Goal: Information Seeking & Learning: Compare options

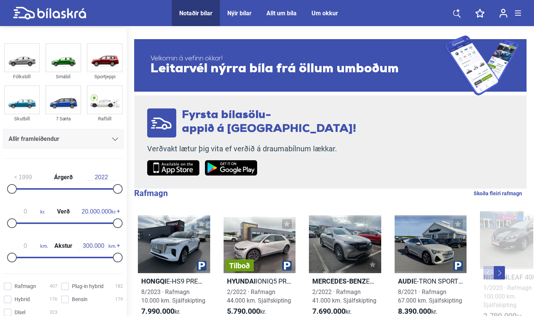
click at [100, 136] on div "Allir framleiðendur" at bounding box center [64, 139] width 110 height 10
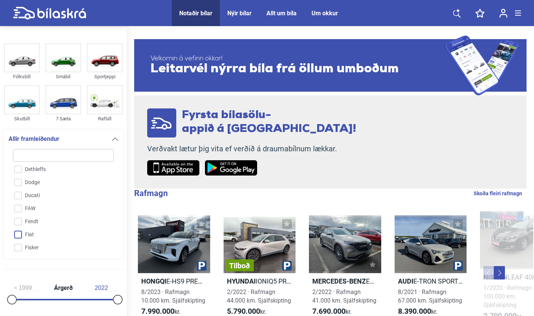
scroll to position [433, 0]
click at [22, 235] on input "Fiat" at bounding box center [58, 235] width 101 height 13
checkbox input "true"
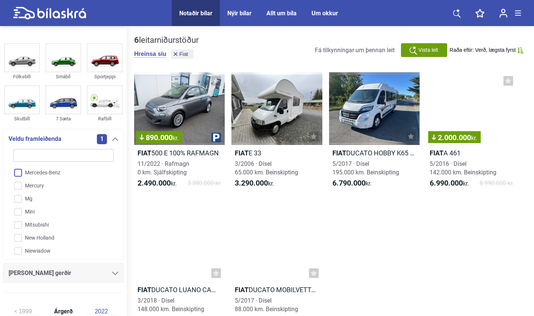
scroll to position [1174, 0]
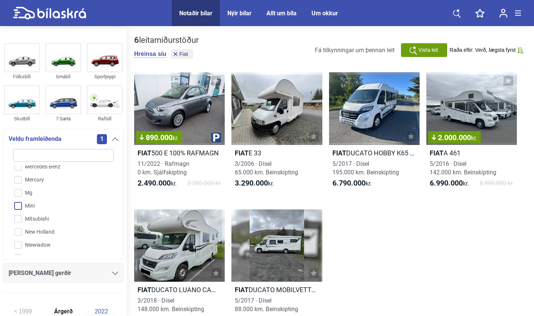
click at [28, 202] on input "Mini" at bounding box center [58, 206] width 101 height 13
checkbox input "true"
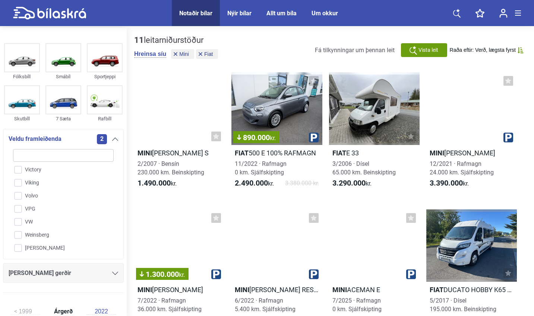
scroll to position [1891, 0]
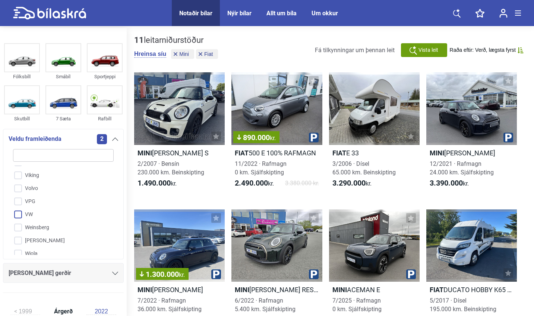
click at [24, 208] on input "VW" at bounding box center [58, 214] width 101 height 13
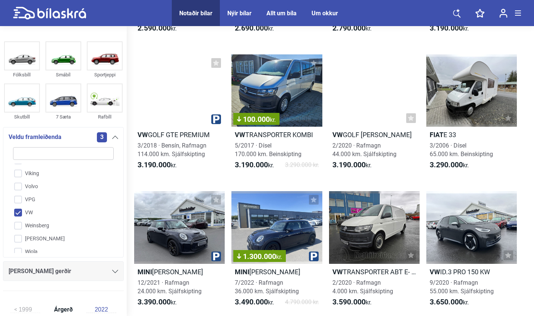
scroll to position [841, 0]
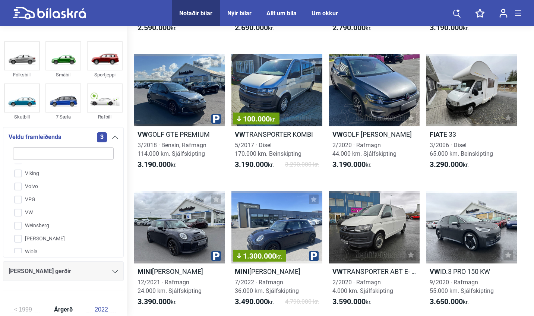
checkbox input "false"
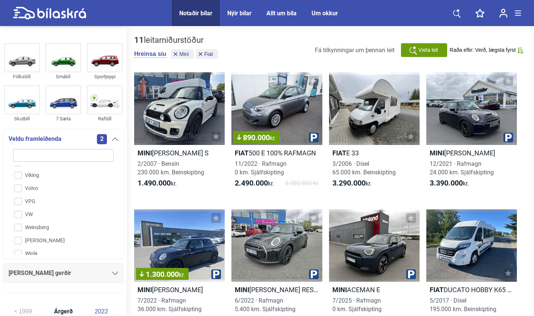
checkbox input "false"
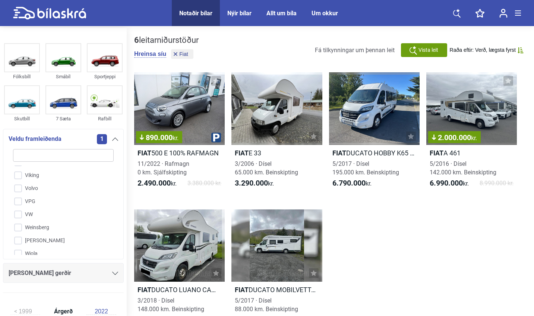
checkbox input "false"
